Goal: Task Accomplishment & Management: Use online tool/utility

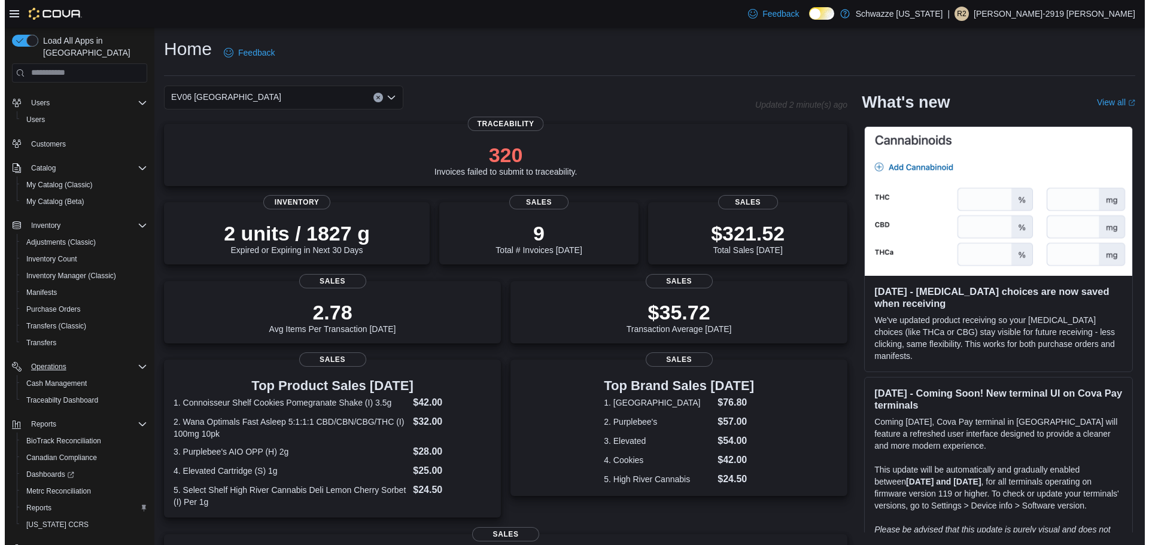
scroll to position [56, 0]
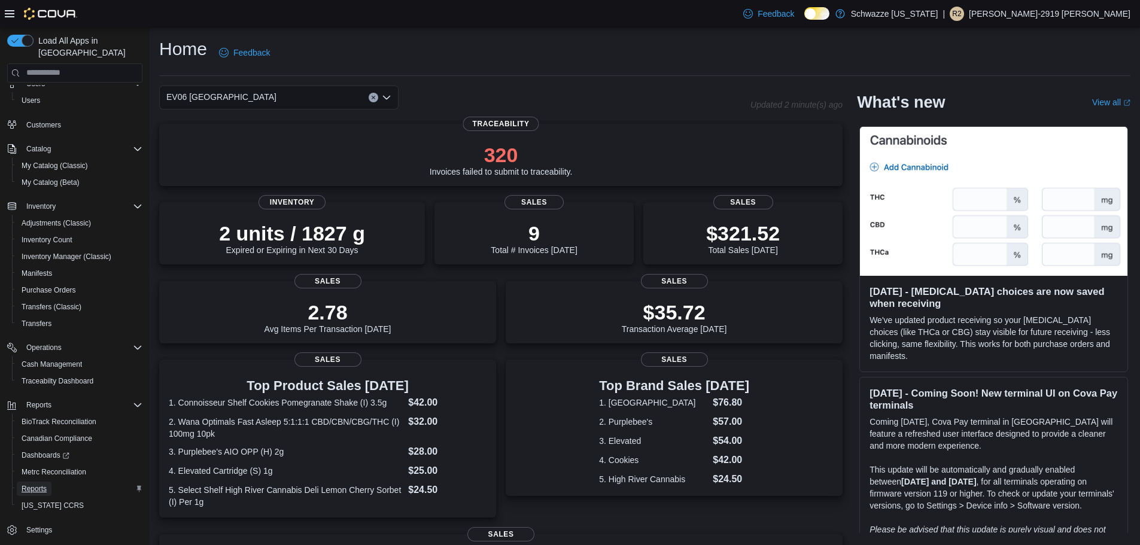
click at [37, 484] on span "Reports" at bounding box center [34, 489] width 25 height 10
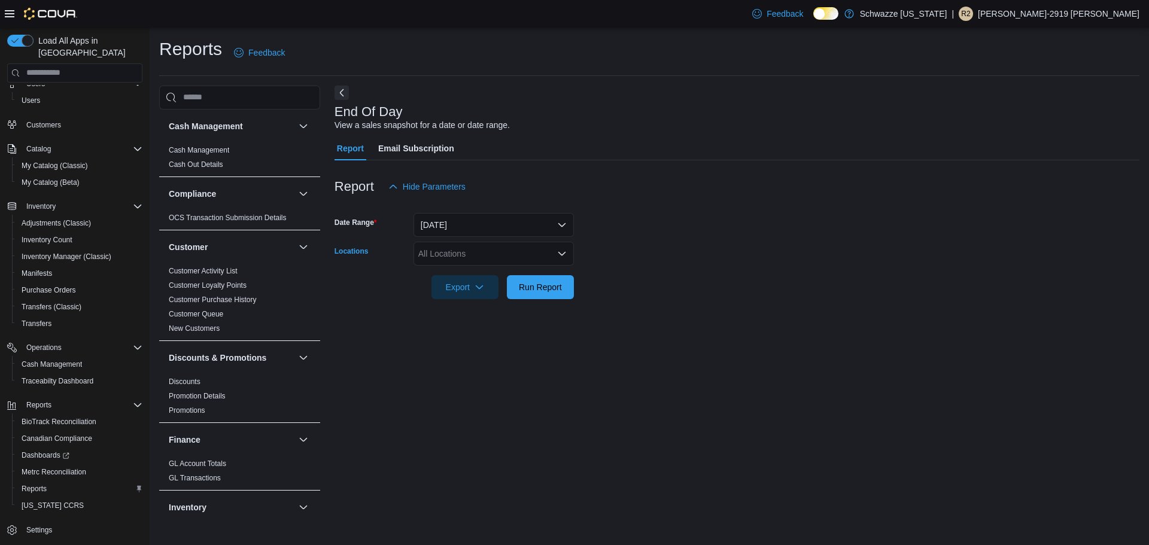
click at [504, 250] on div "All Locations" at bounding box center [494, 254] width 160 height 24
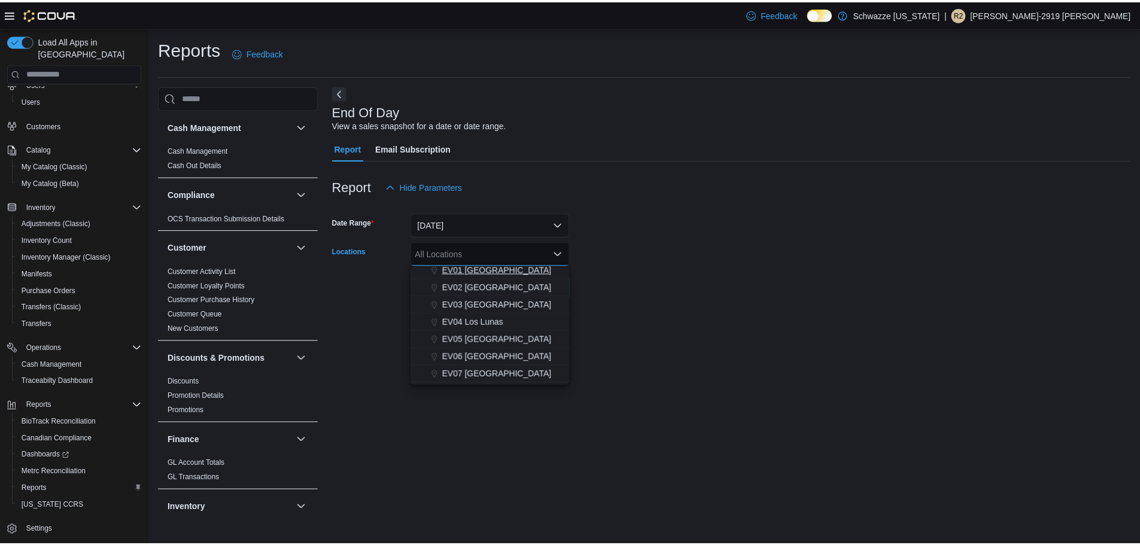
scroll to position [60, 0]
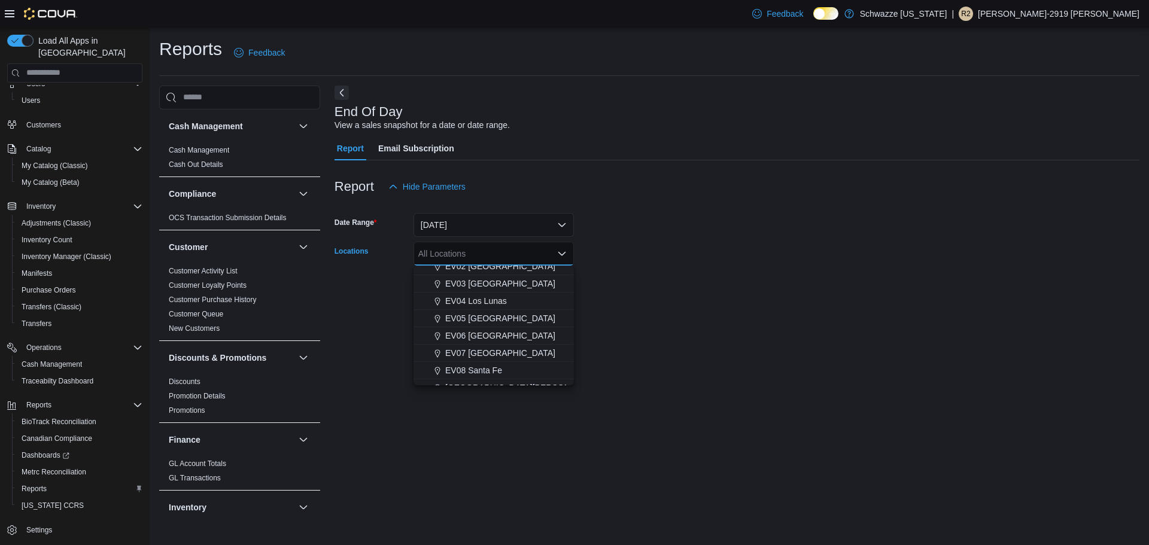
drag, startPoint x: 512, startPoint y: 332, endPoint x: 585, endPoint y: 339, distance: 73.3
click at [512, 333] on span "EV06 [GEOGRAPHIC_DATA]" at bounding box center [500, 336] width 110 height 12
click at [606, 338] on div "End Of Day View a sales snapshot for a date or date range. Report Email Subscri…" at bounding box center [737, 302] width 805 height 433
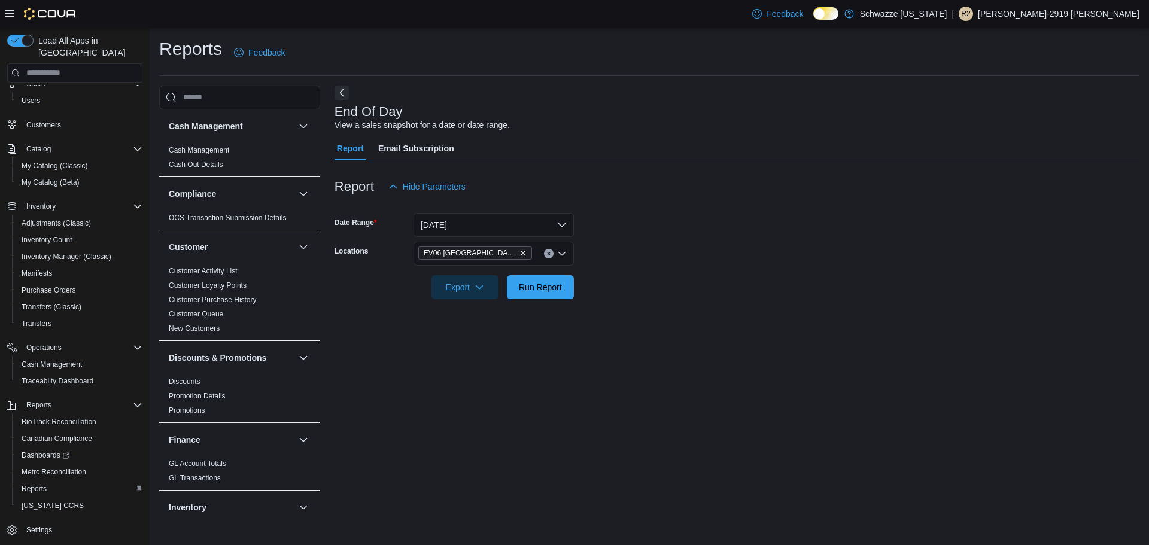
click at [534, 302] on div at bounding box center [737, 306] width 805 height 14
click at [536, 294] on span "Run Report" at bounding box center [540, 287] width 53 height 24
